Goal: Task Accomplishment & Management: Complete application form

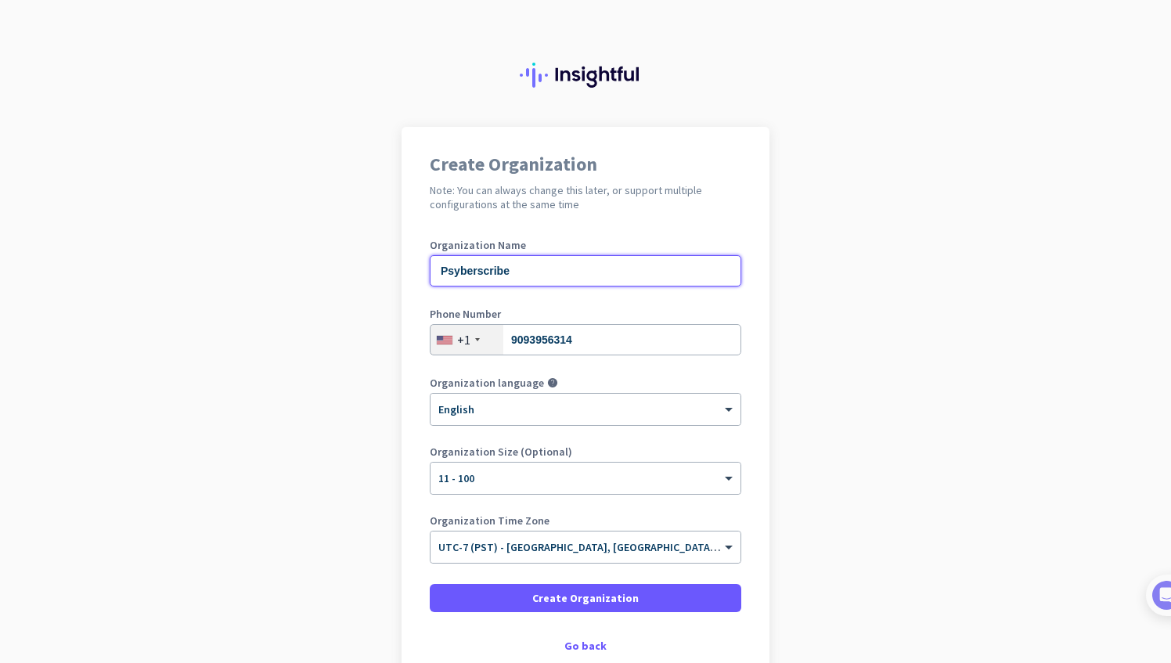
click at [580, 273] on input "Psyberscribe" at bounding box center [586, 270] width 312 height 31
type input "Neu Eu Medical Weight Loss"
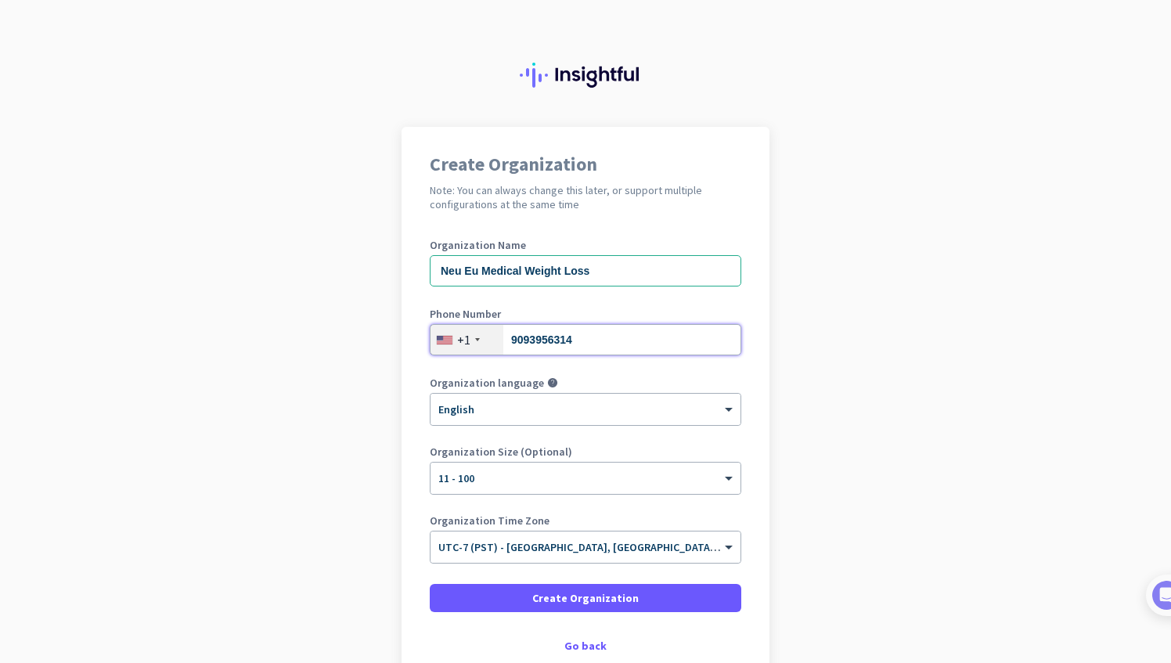
click at [576, 333] on input "9093956314" at bounding box center [586, 339] width 312 height 31
type input "9723325266"
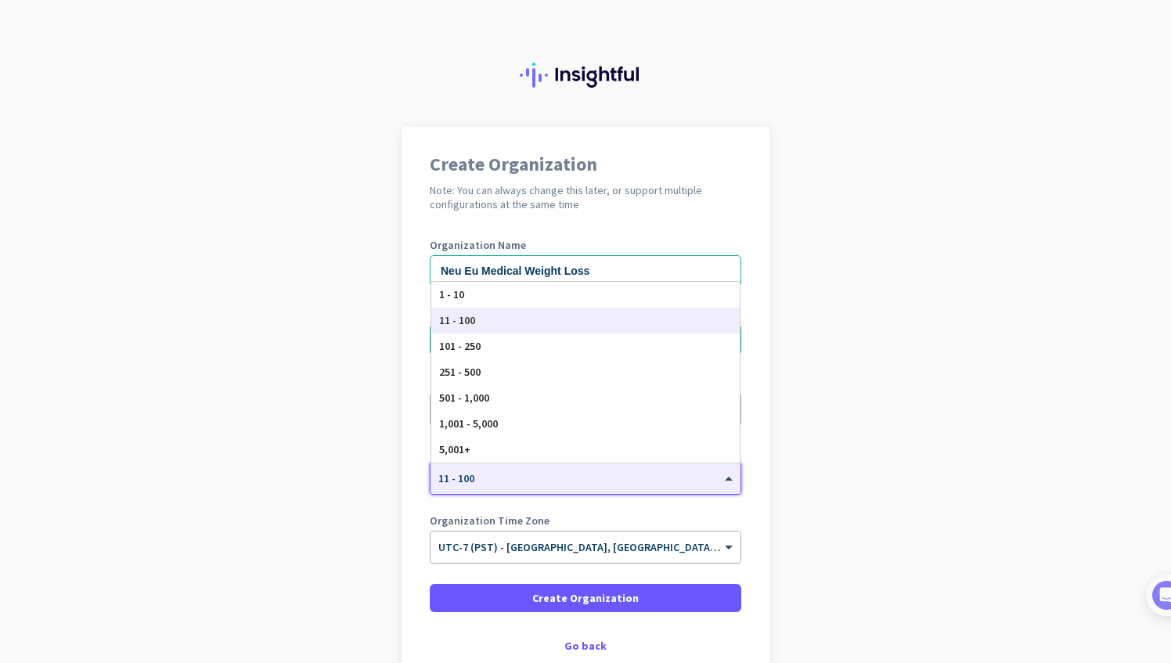
click at [576, 480] on div "× 11 - 100" at bounding box center [576, 478] width 291 height 13
click at [540, 291] on div "1 - 10" at bounding box center [585, 295] width 309 height 26
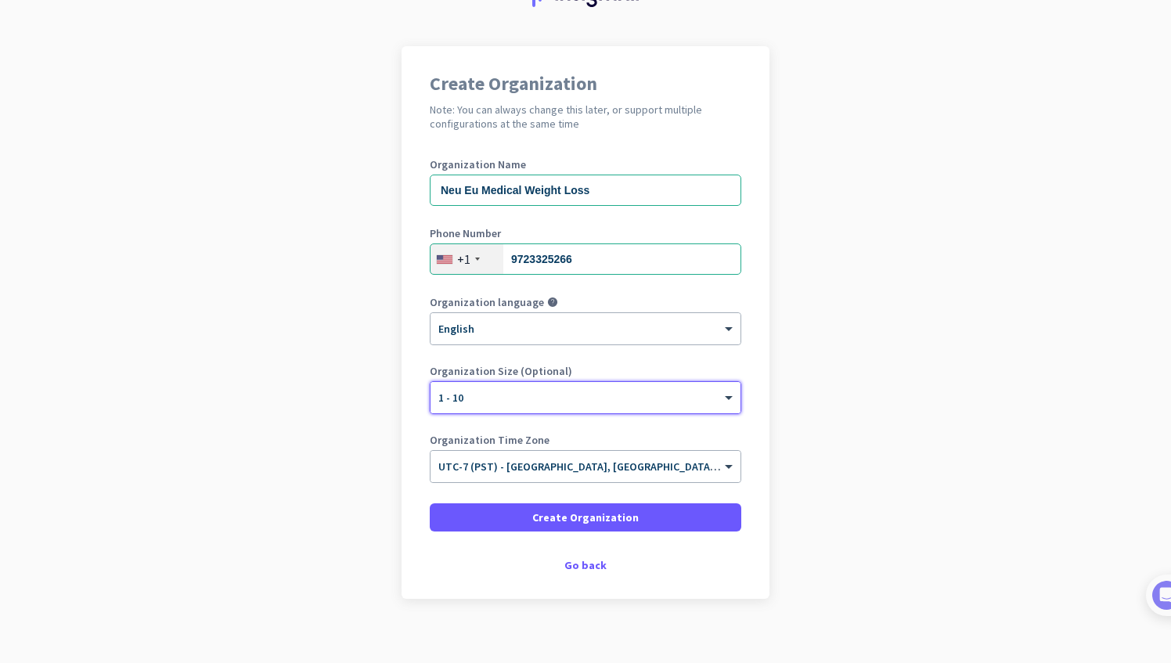
scroll to position [82, 0]
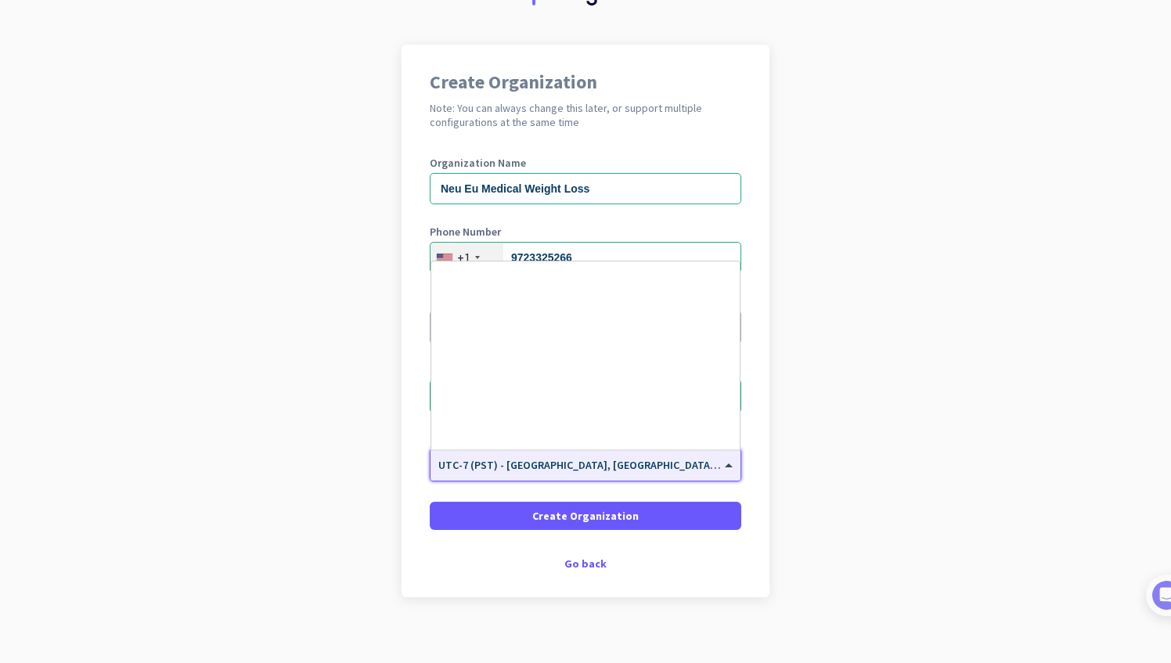
click at [604, 478] on div "× UTC-7 (PST) - Los Angeles, San Diego, San Jose, San Francisco" at bounding box center [586, 464] width 310 height 31
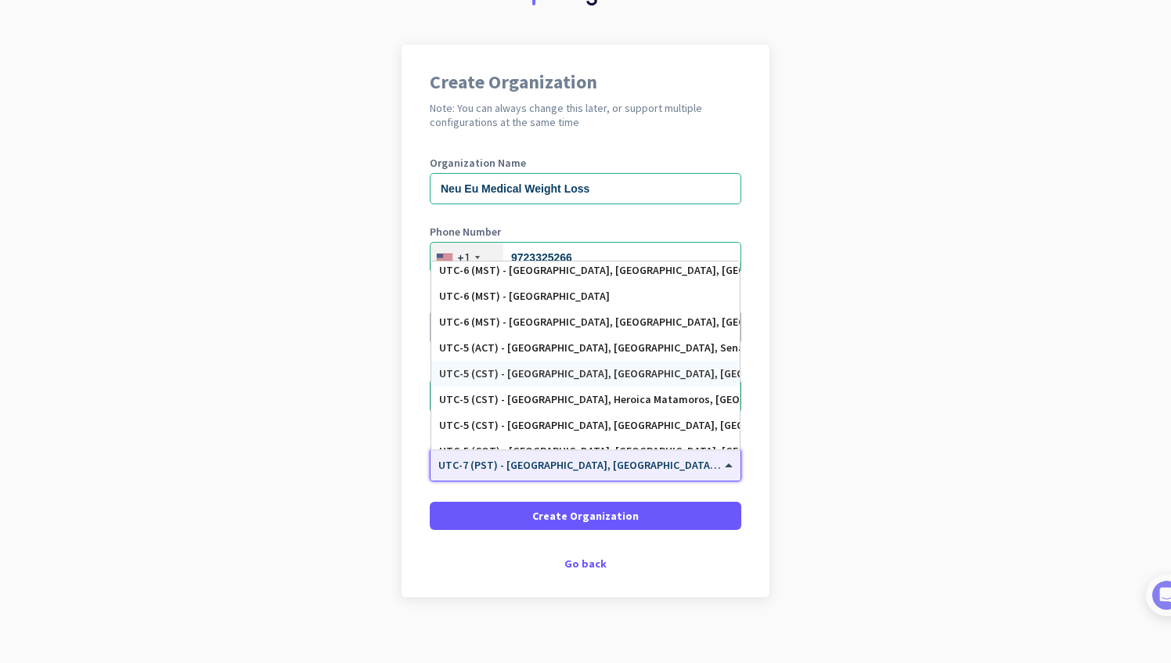
scroll to position [704, 0]
click at [586, 368] on div "UTC-5 (CST) - Chicago, Houston, San Antonio, Dallas" at bounding box center [585, 371] width 293 height 13
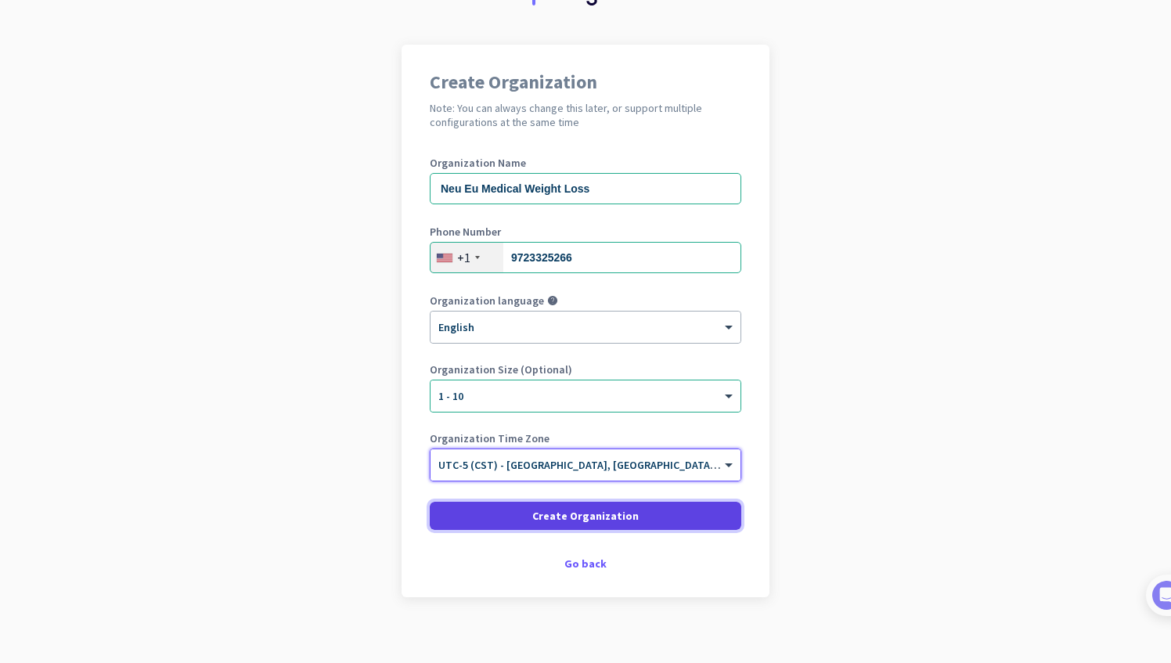
click at [589, 518] on span "Create Organization" at bounding box center [585, 516] width 106 height 16
